Goal: Register for event/course

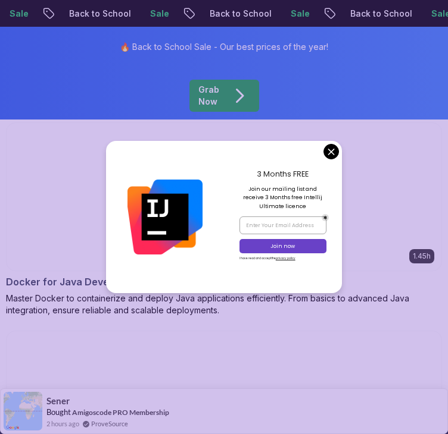
scroll to position [2875, 0]
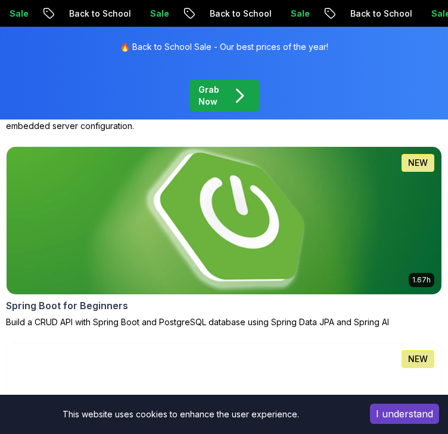
scroll to position [876, 0]
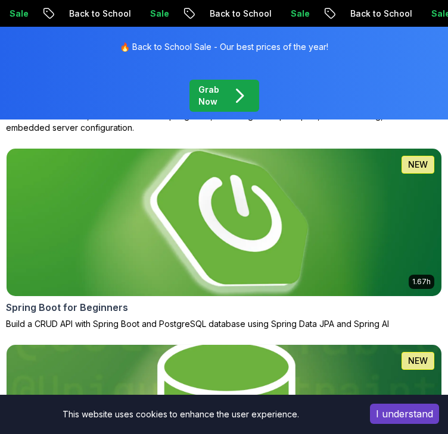
click at [249, 299] on div "1.67h NEW Spring Boot for Beginners Build a CRUD API with Spring Boot and Postg…" at bounding box center [224, 239] width 436 height 182
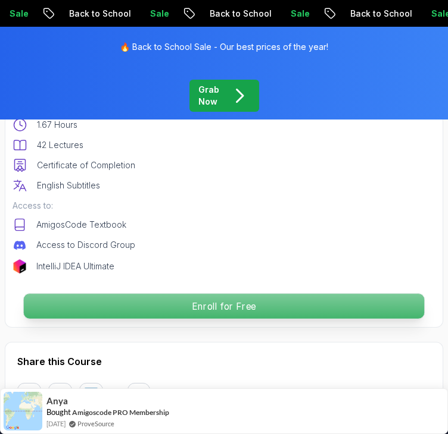
click at [241, 301] on p "Enroll for Free" at bounding box center [224, 306] width 401 height 25
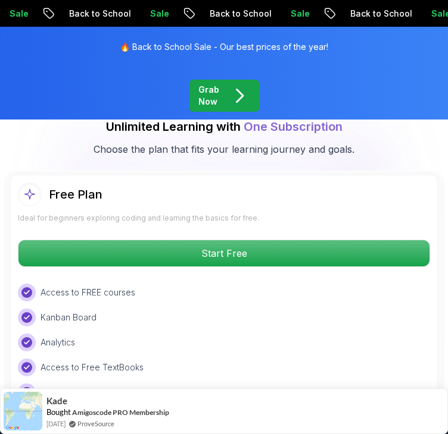
scroll to position [2776, 0]
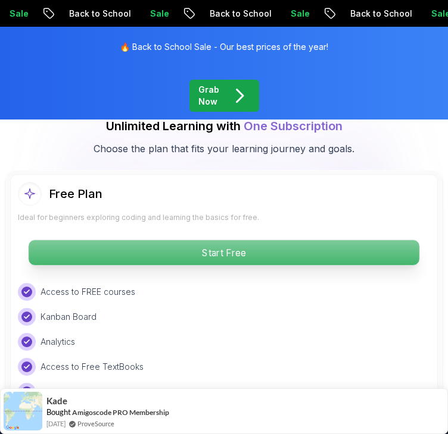
click at [240, 248] on p "Start Free" at bounding box center [224, 252] width 390 height 25
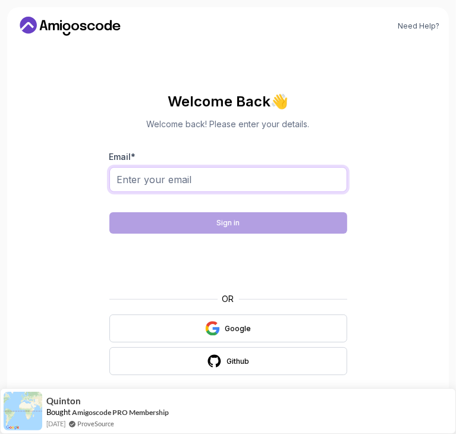
click at [213, 179] on input "Email *" at bounding box center [229, 179] width 238 height 25
type input "[EMAIL_ADDRESS][DOMAIN_NAME]"
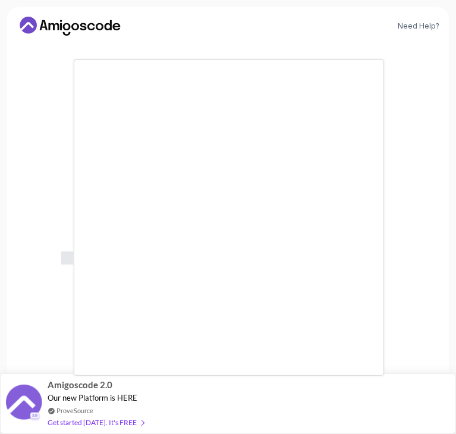
click at [412, 29] on div at bounding box center [228, 217] width 456 height 434
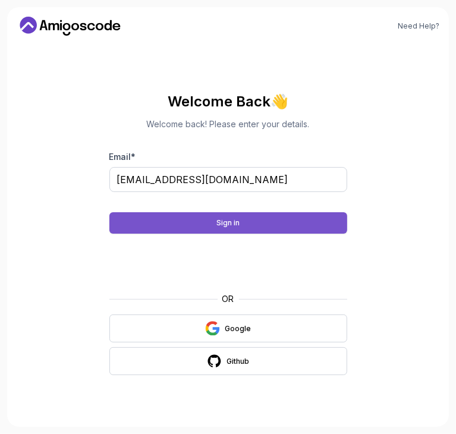
click at [215, 219] on button "Sign in" at bounding box center [229, 222] width 238 height 21
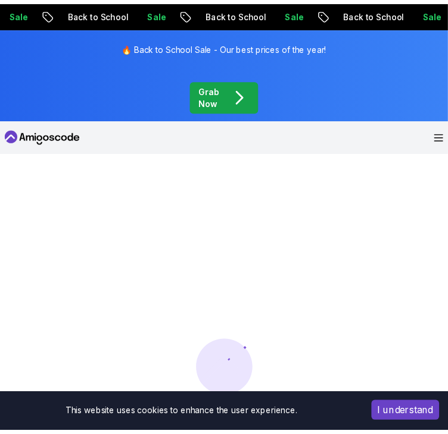
scroll to position [1, 0]
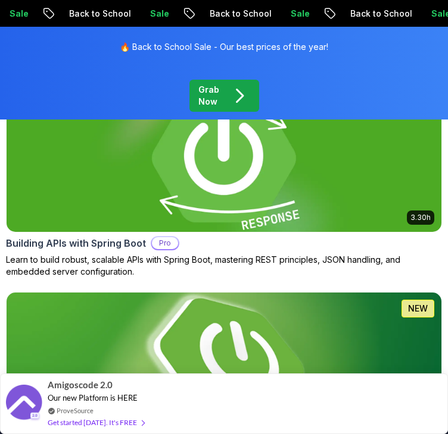
scroll to position [733, 0]
